Goal: Transaction & Acquisition: Subscribe to service/newsletter

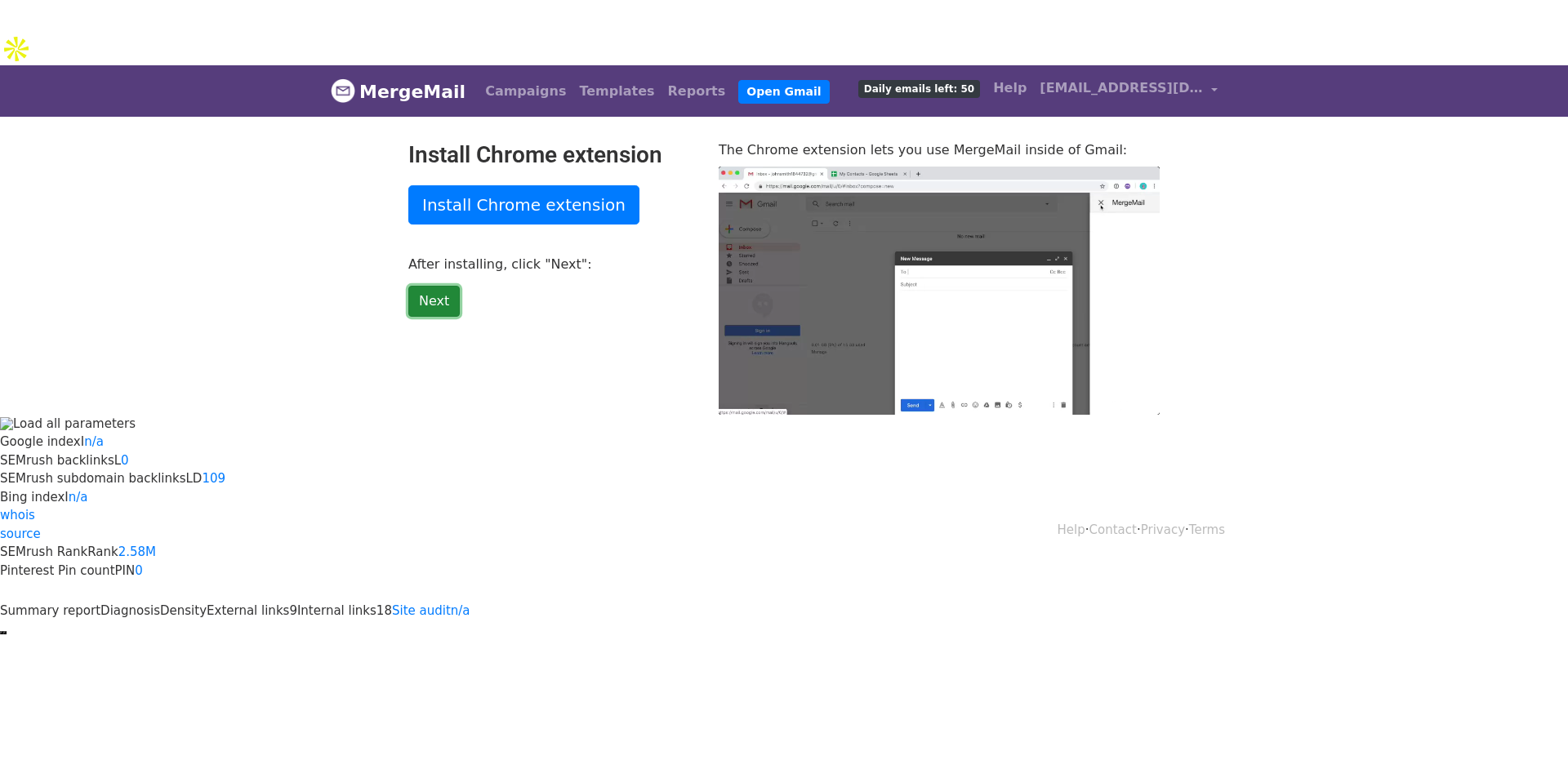
click at [451, 285] on link "Next" at bounding box center [434, 300] width 52 height 31
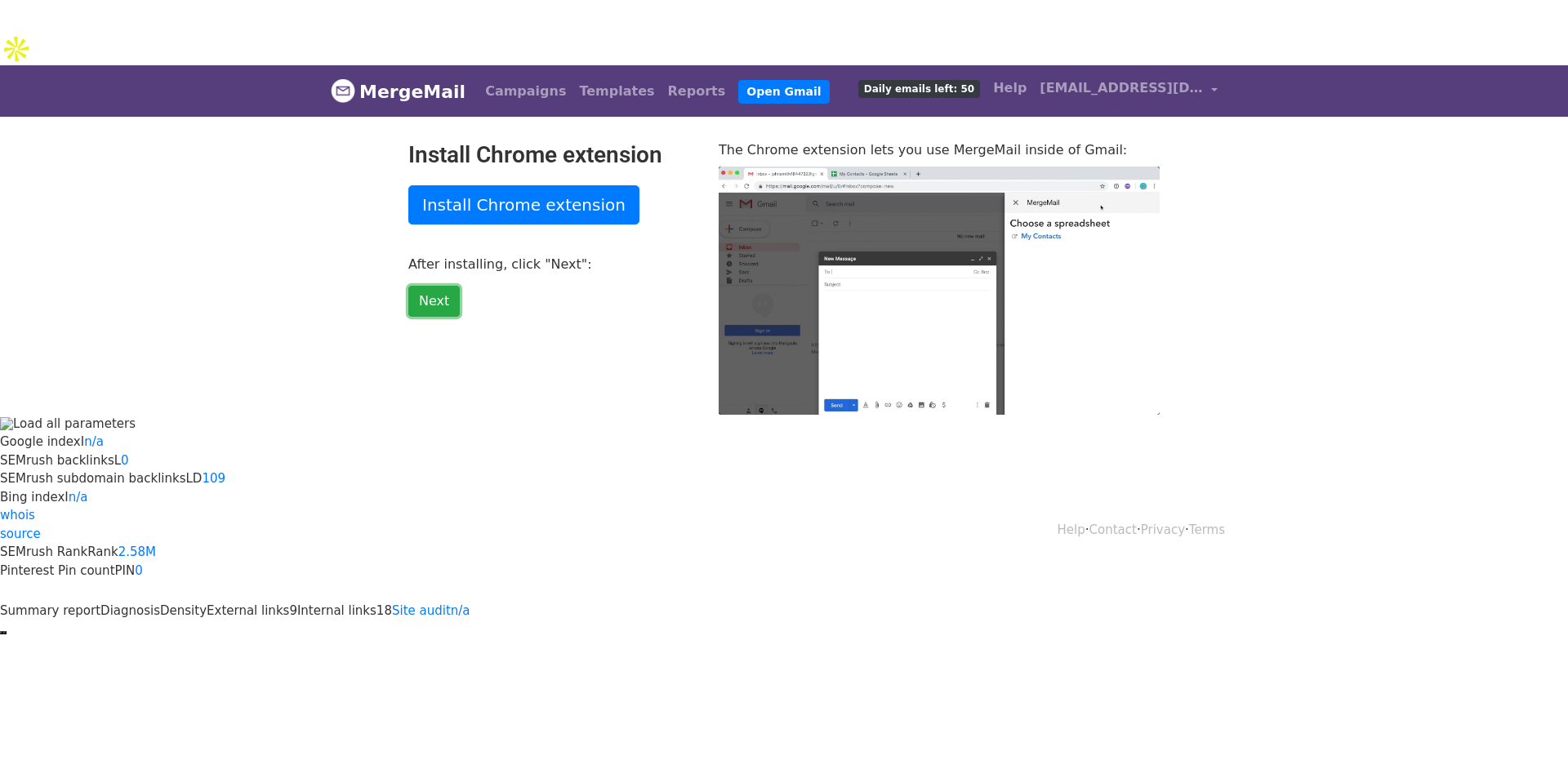
type input "18.7"
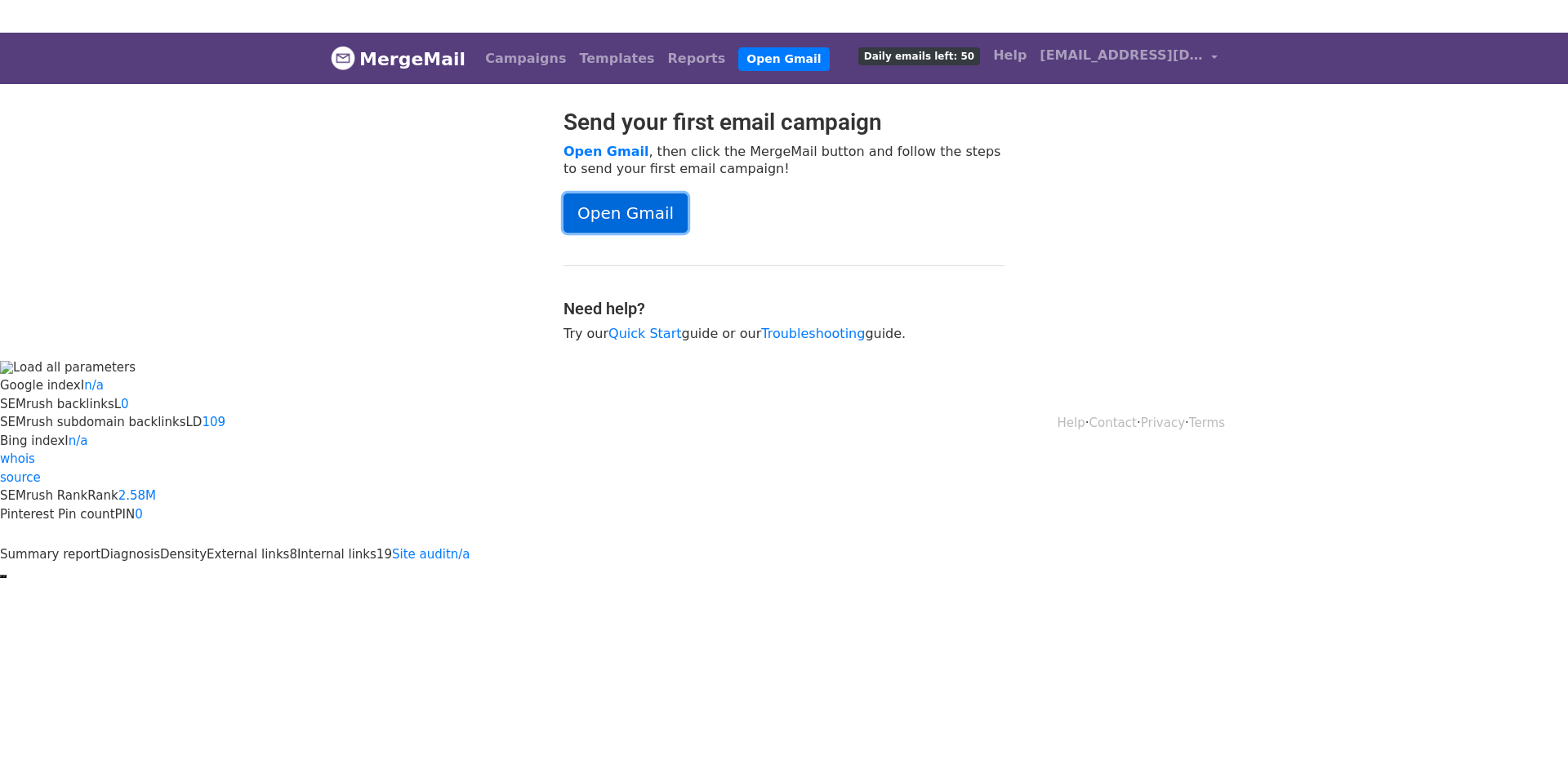
click at [622, 215] on link "Open Gmail" at bounding box center [625, 212] width 124 height 39
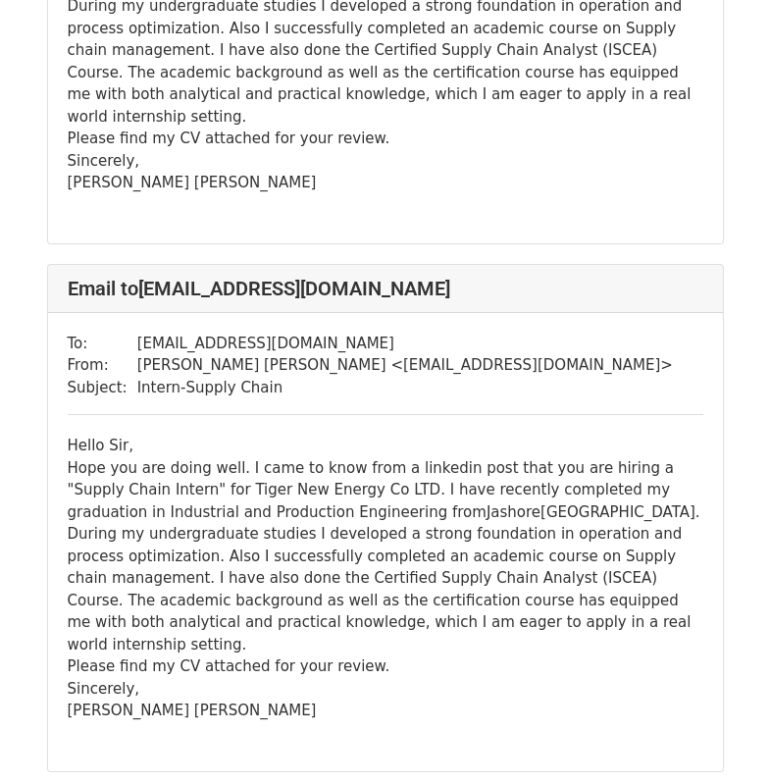
scroll to position [491, 0]
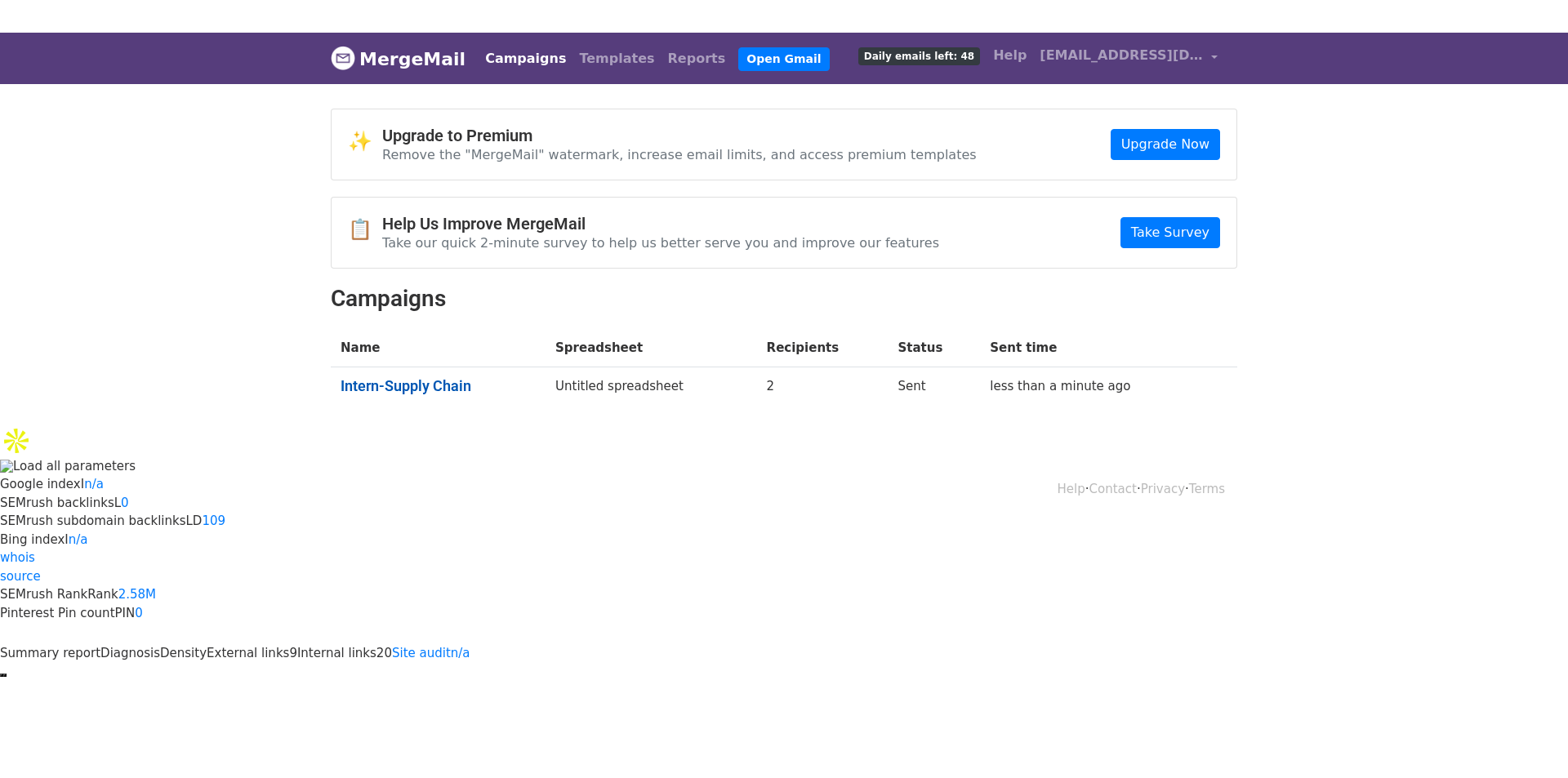
click at [448, 388] on link "Intern-Supply Chain" at bounding box center [438, 386] width 195 height 18
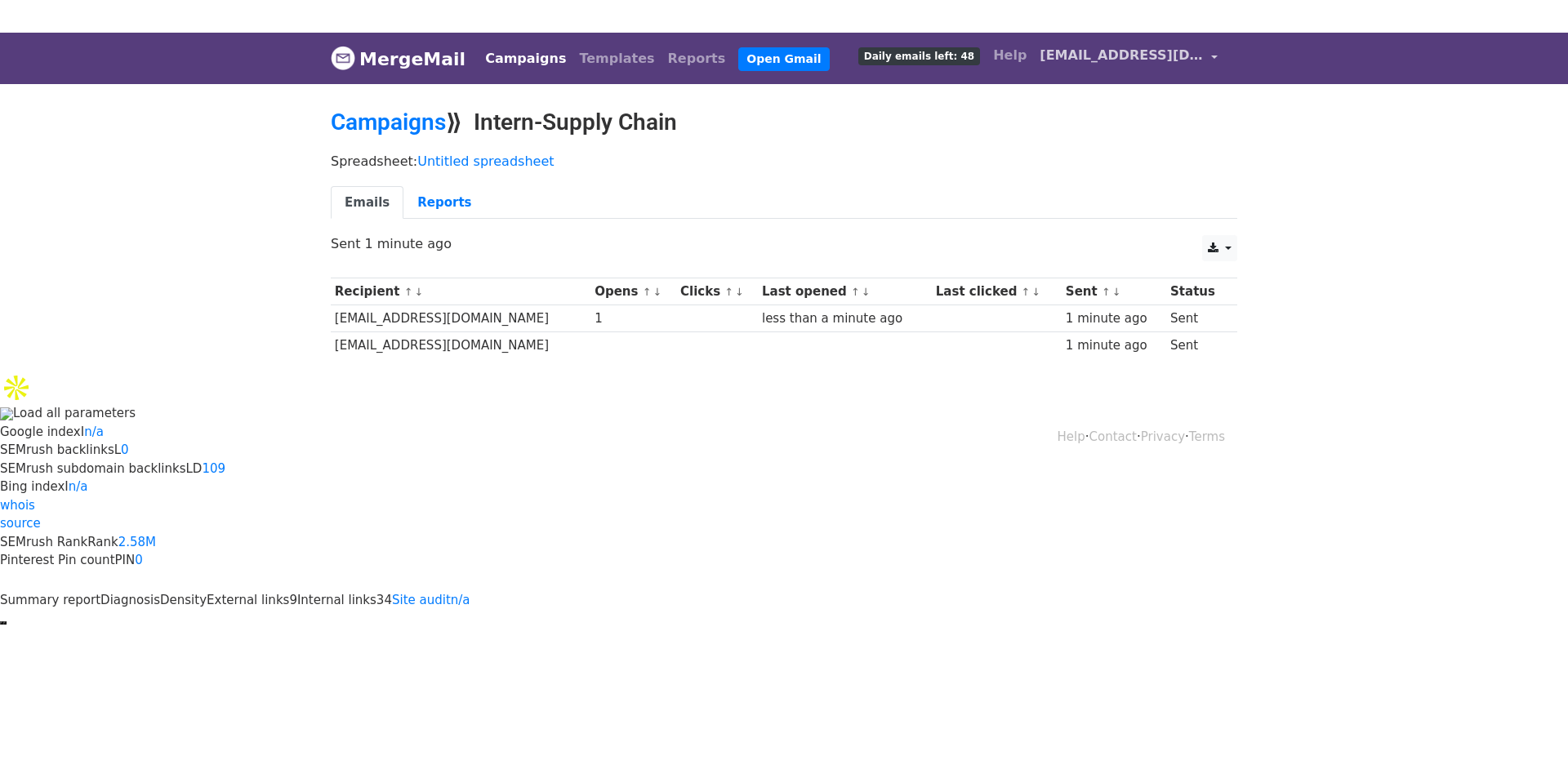
click at [1137, 65] on link "[EMAIL_ADDRESS][DOMAIN_NAME]" at bounding box center [1129, 58] width 191 height 38
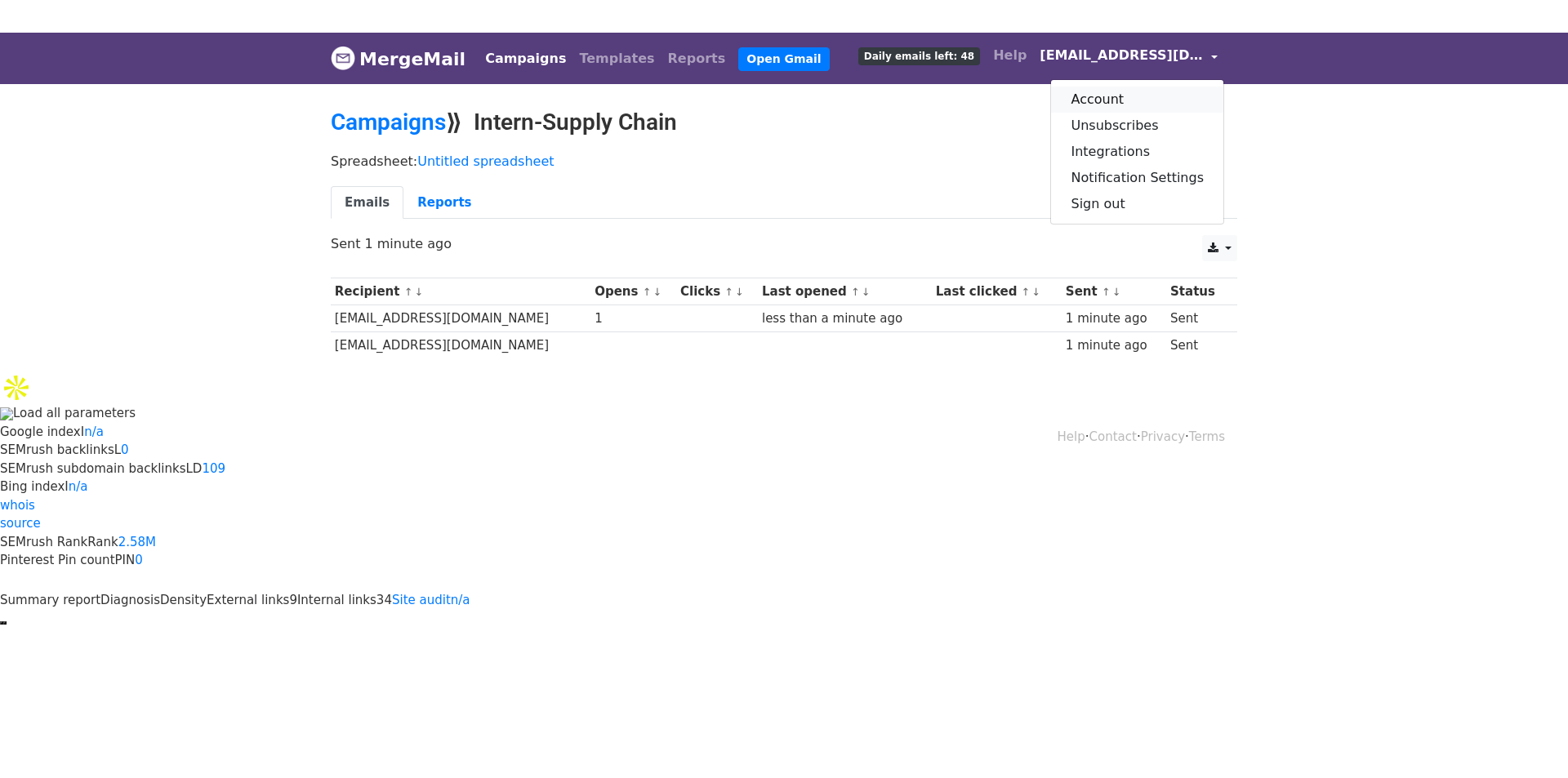
click at [1114, 97] on link "Account" at bounding box center [1137, 99] width 172 height 26
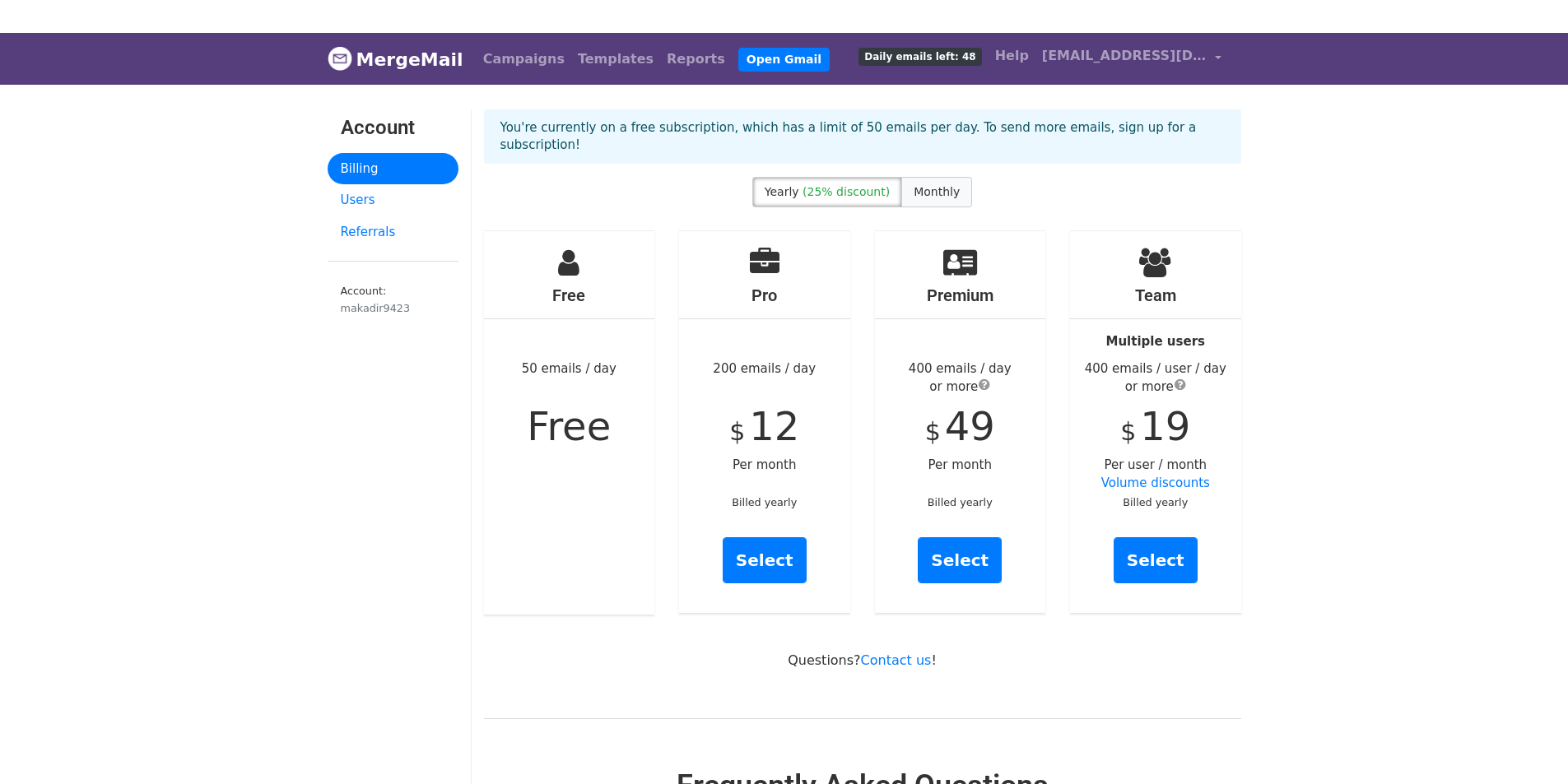
click at [951, 179] on label "Monthly" at bounding box center [936, 192] width 70 height 30
click at [841, 185] on span "(25% discount)" at bounding box center [846, 192] width 87 height 13
click at [386, 238] on link "Referrals" at bounding box center [393, 232] width 131 height 32
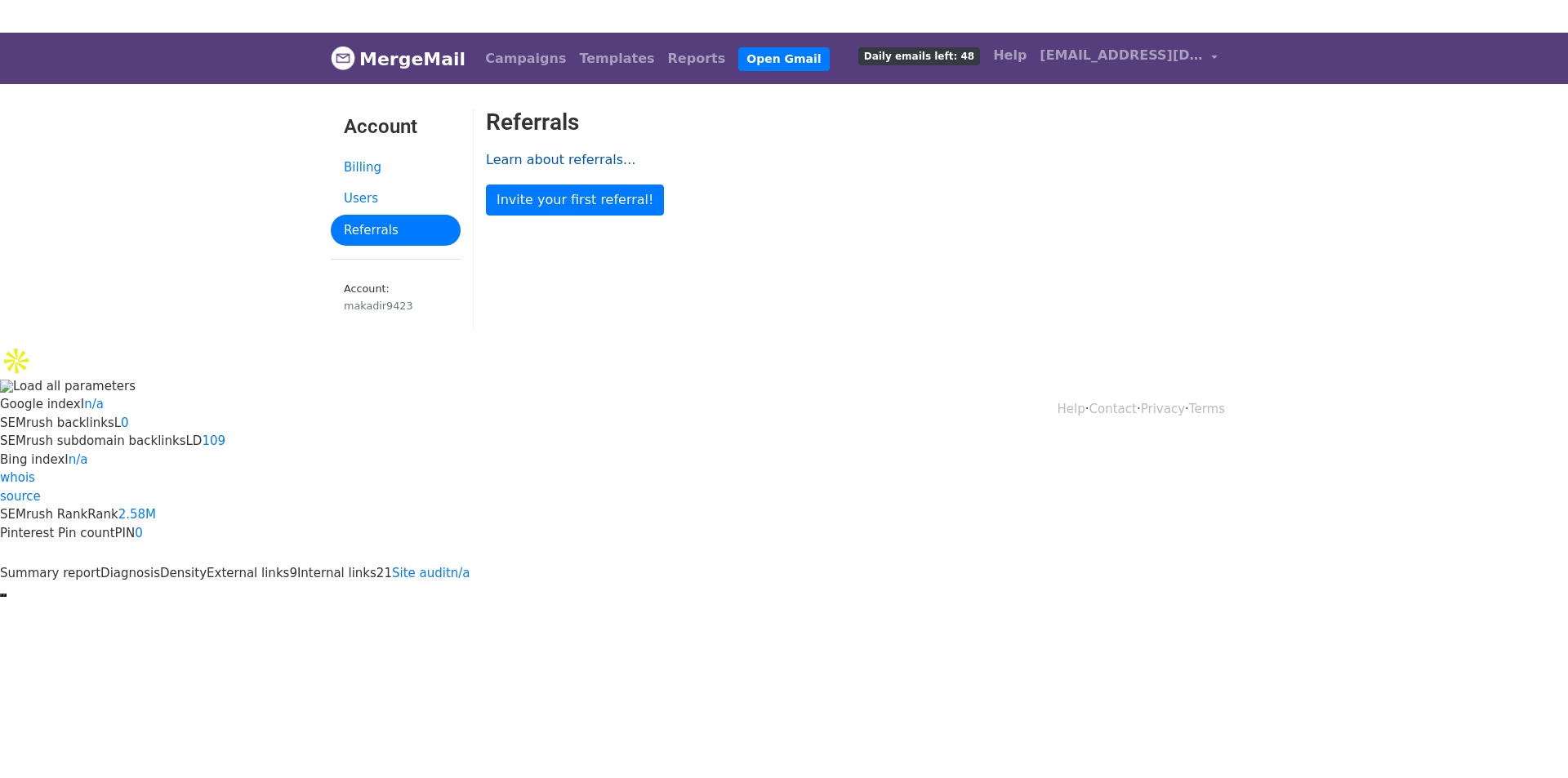
click at [593, 159] on link "Learn about referrals..." at bounding box center [561, 159] width 150 height 16
